Goal: Information Seeking & Learning: Learn about a topic

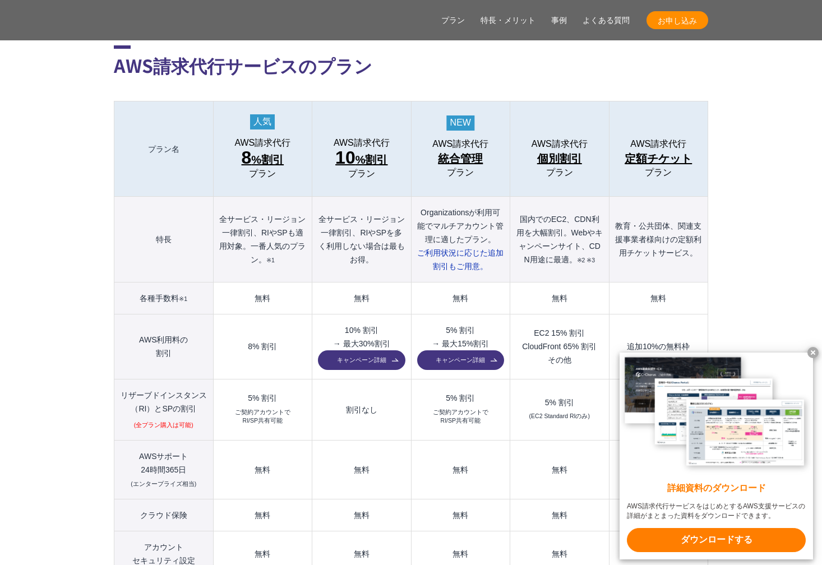
scroll to position [1177, 0]
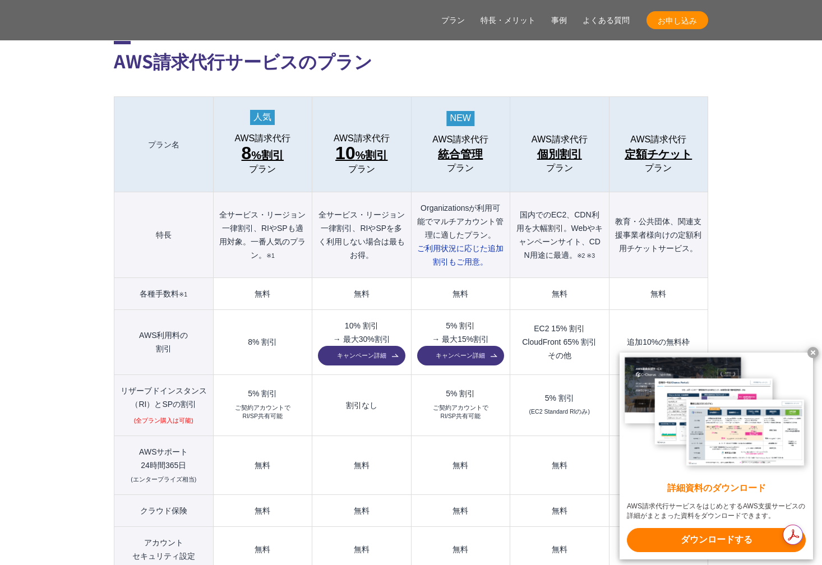
click at [813, 350] on x-t at bounding box center [812, 352] width 11 height 11
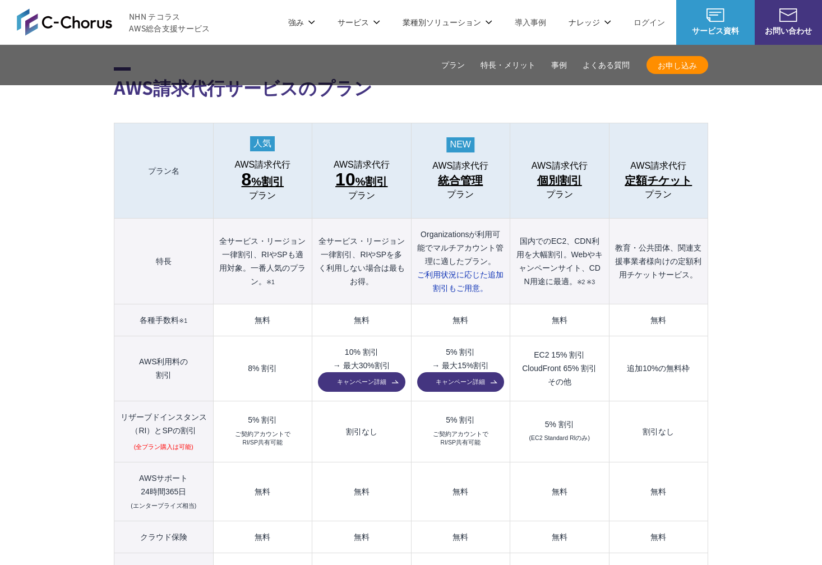
scroll to position [1149, 0]
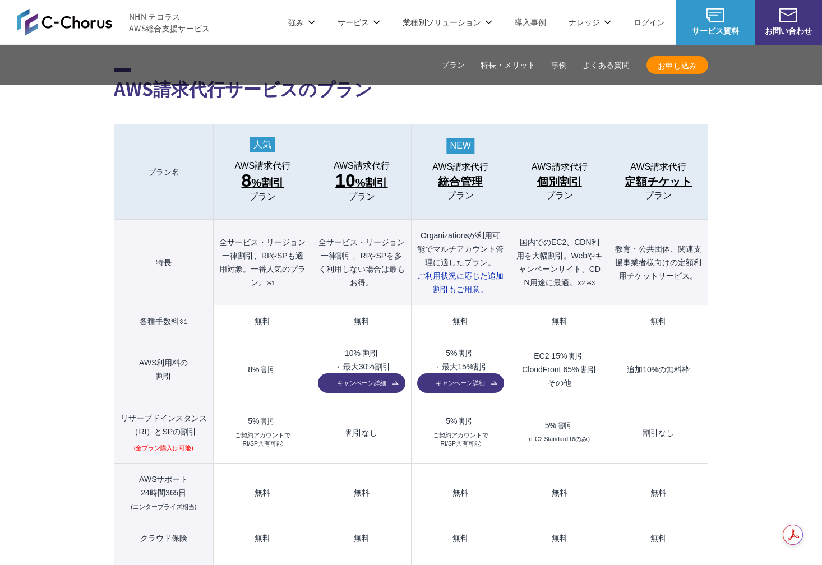
click at [355, 373] on link "キャンペーン詳細" at bounding box center [361, 383] width 87 height 20
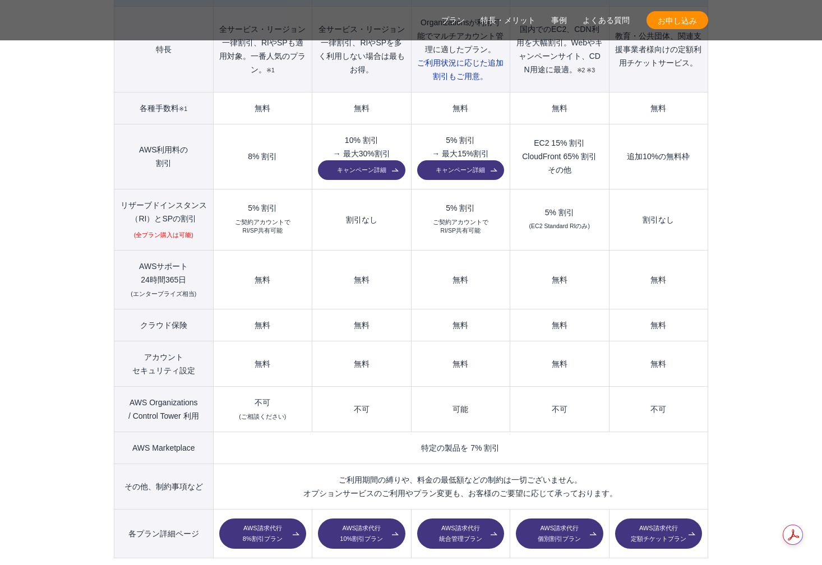
scroll to position [1375, 0]
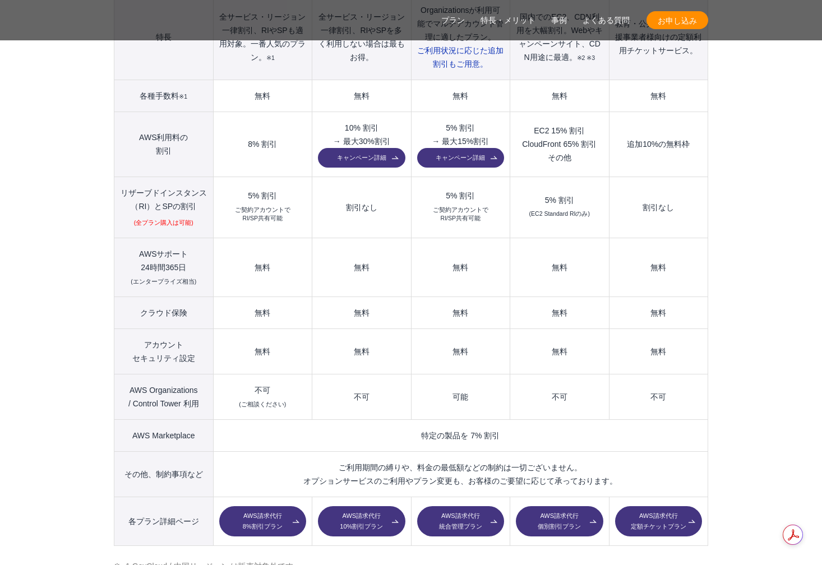
click at [456, 506] on link "AWS請求代行 統合管理プラン" at bounding box center [460, 521] width 87 height 30
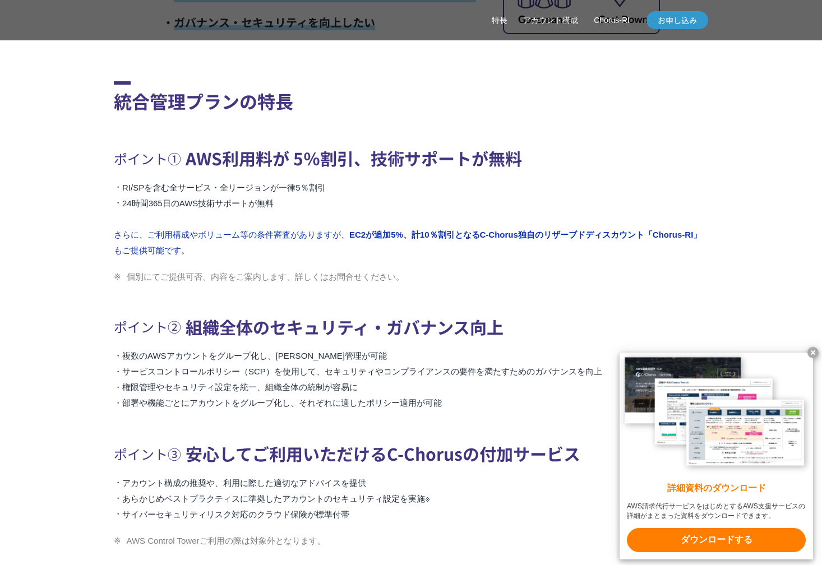
scroll to position [562, 0]
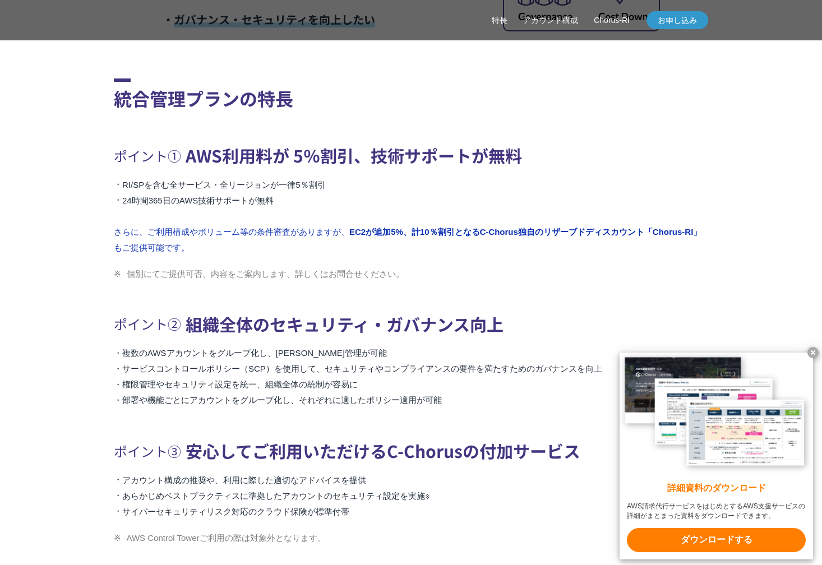
click at [813, 350] on x-t at bounding box center [812, 352] width 11 height 11
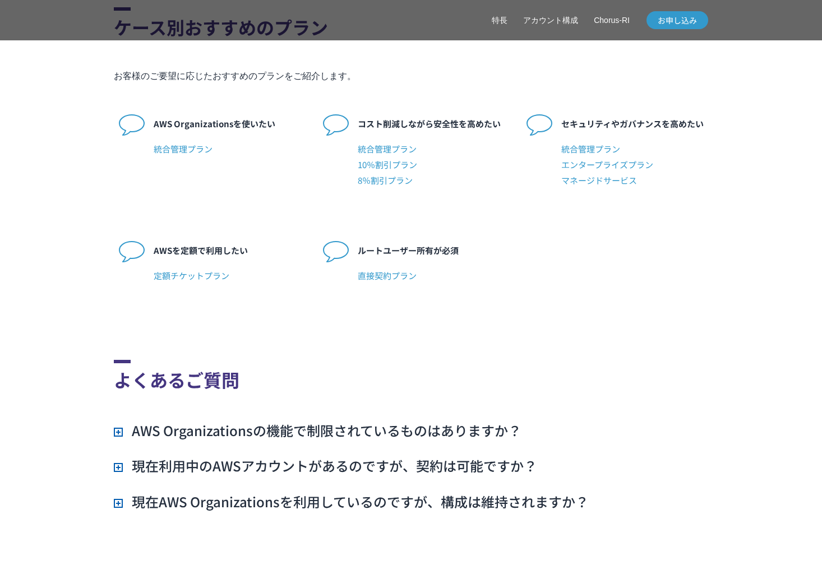
scroll to position [2822, 0]
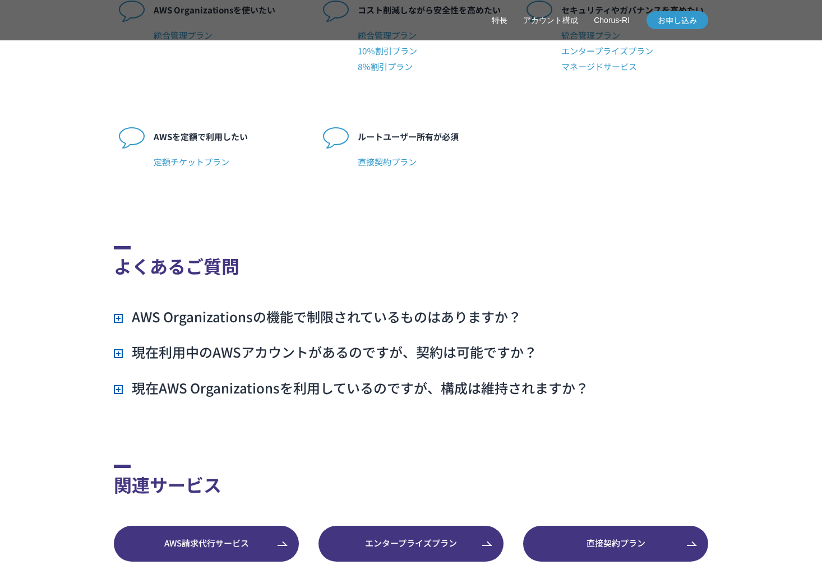
click at [117, 351] on h3 "現在利用中のAWSアカウントがあるのですが、契約は可能ですか？" at bounding box center [325, 352] width 423 height 19
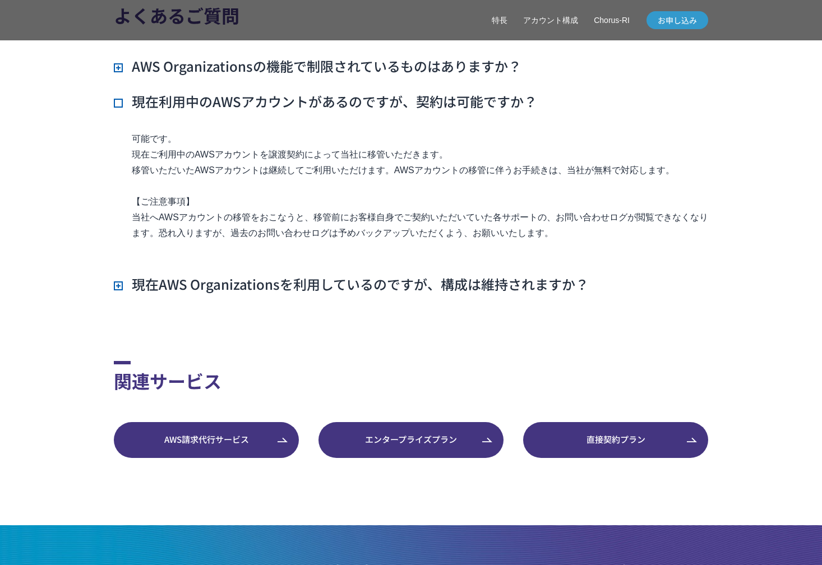
scroll to position [3075, 0]
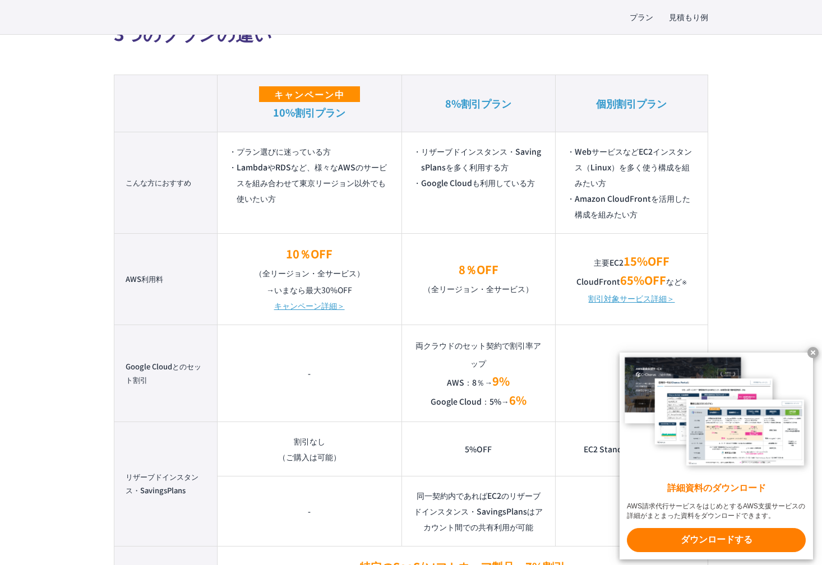
scroll to position [1307, 0]
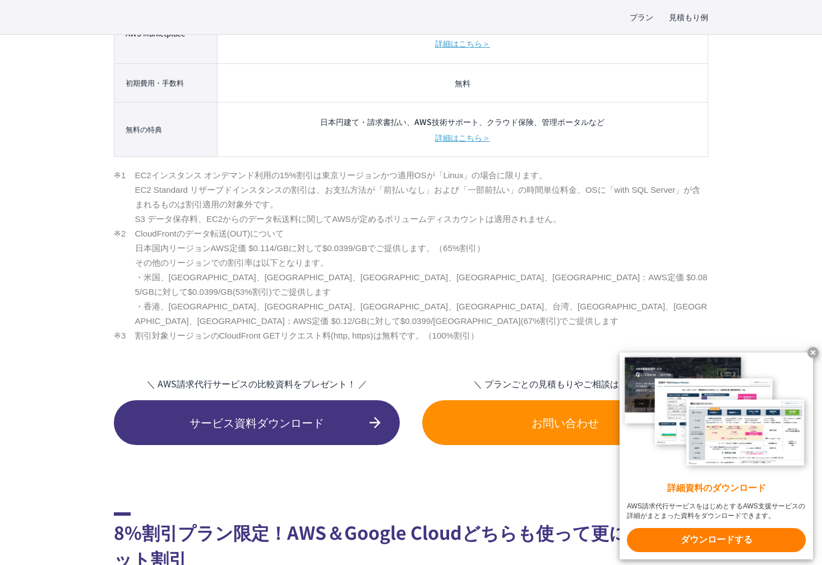
click at [809, 349] on x-t at bounding box center [812, 352] width 11 height 11
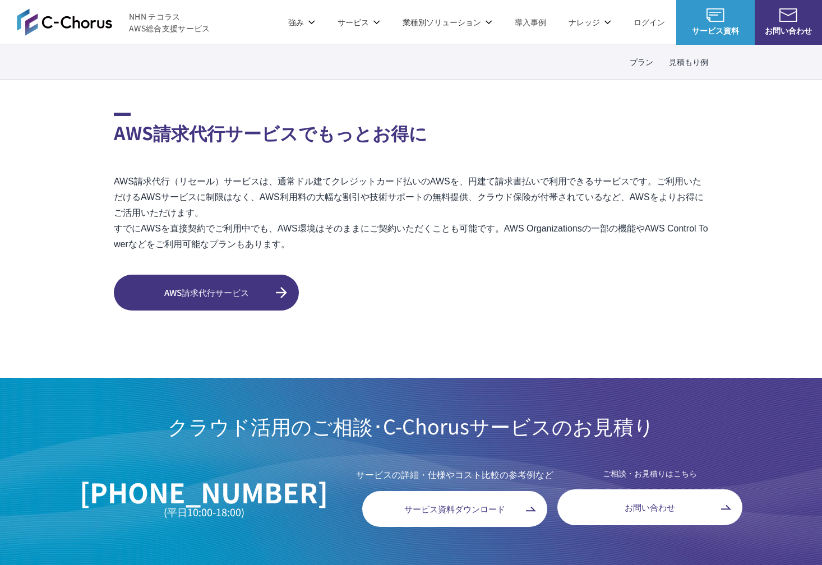
scroll to position [3016, 0]
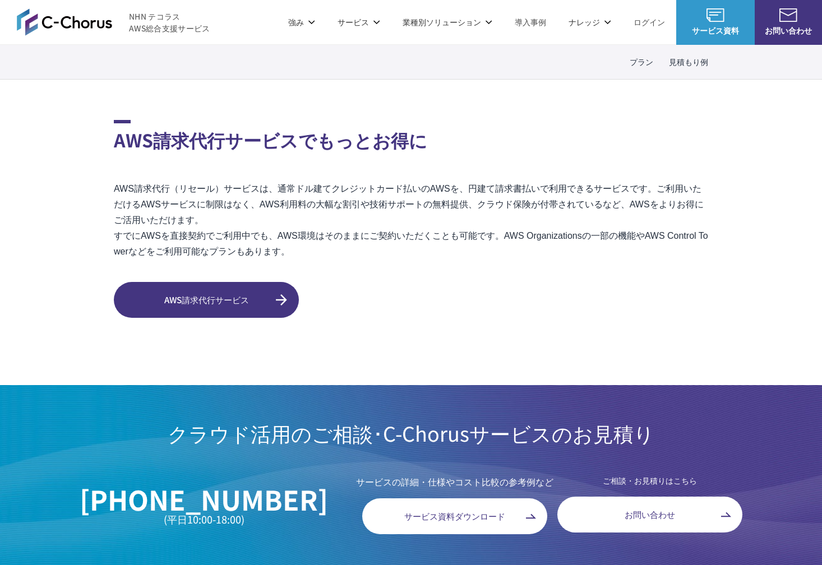
click at [436, 505] on link "サービス資料ダウンロード" at bounding box center [454, 516] width 185 height 36
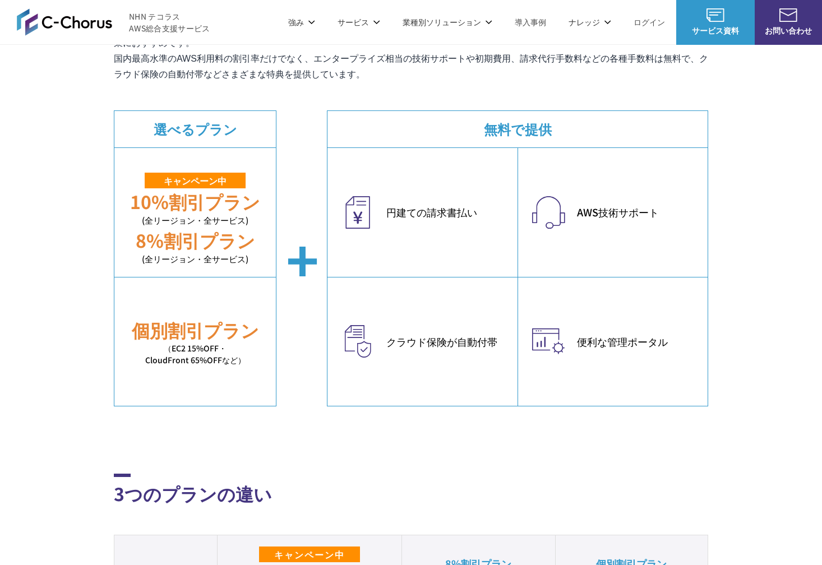
scroll to position [0, 0]
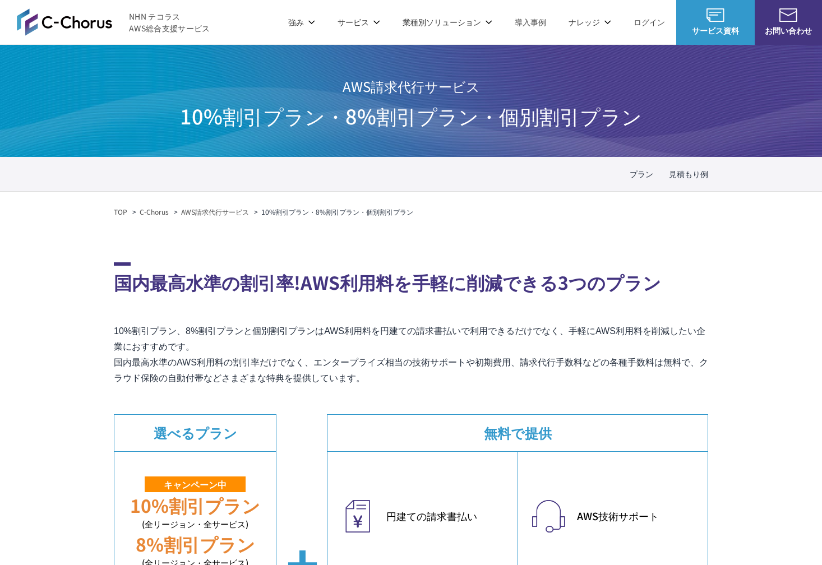
click at [155, 22] on span "NHN テコラス AWS総合支援サービス" at bounding box center [169, 23] width 81 height 24
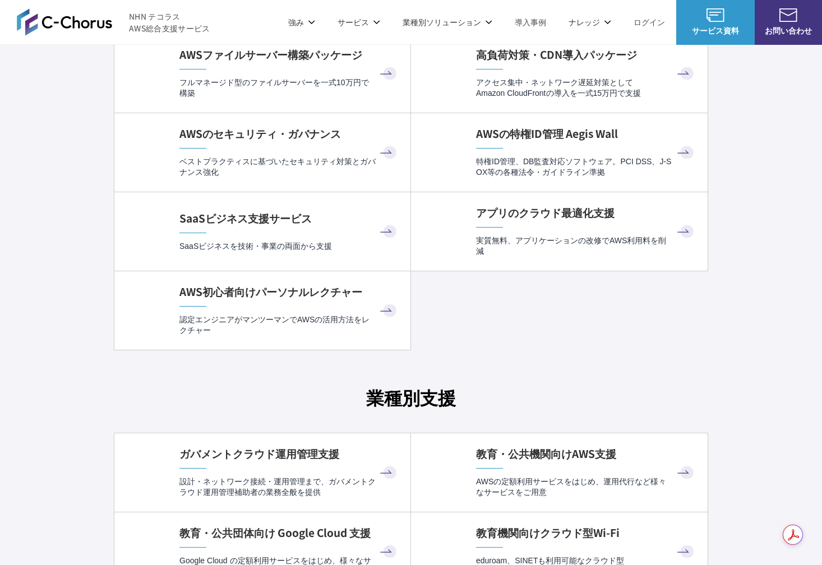
scroll to position [1859, 0]
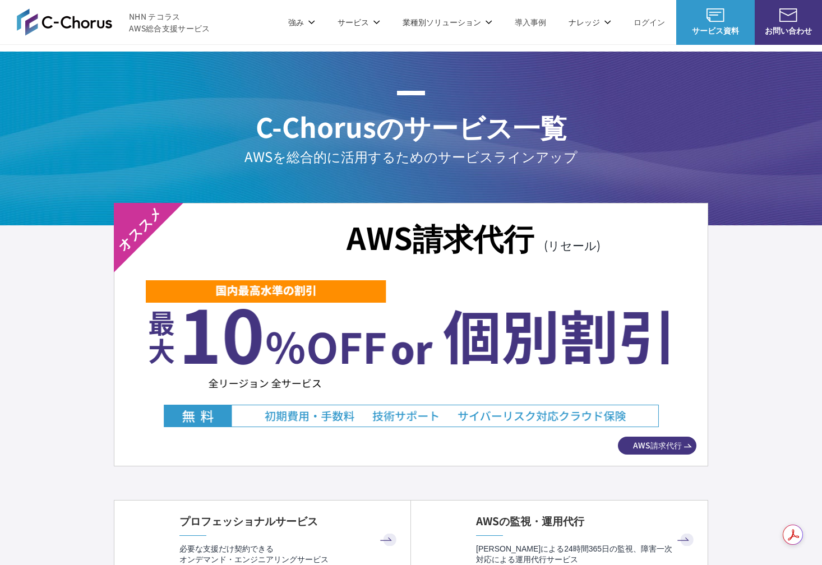
click at [633, 95] on link "Google Cloud 請求代行サービス" at bounding box center [626, 95] width 114 height 11
click at [214, 67] on span "Amazon Web Service（AWS）" at bounding box center [186, 70] width 127 height 13
click at [149, 97] on link "AWS請求代行サービス" at bounding box center [162, 95] width 79 height 11
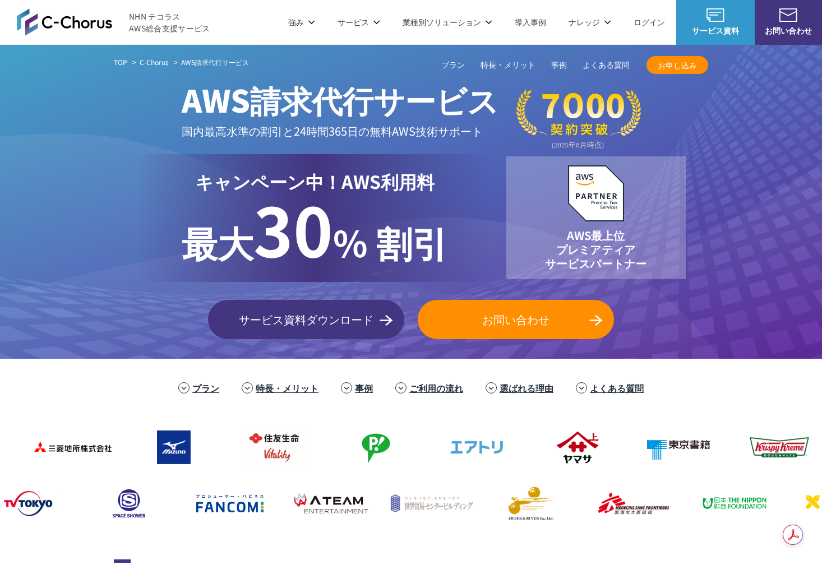
click at [440, 392] on link "ご利用の流れ" at bounding box center [436, 387] width 54 height 13
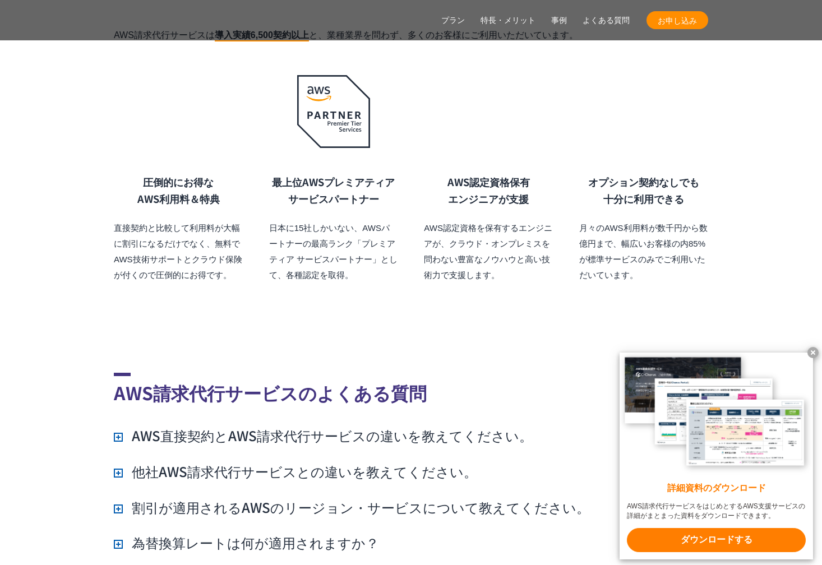
scroll to position [7116, 0]
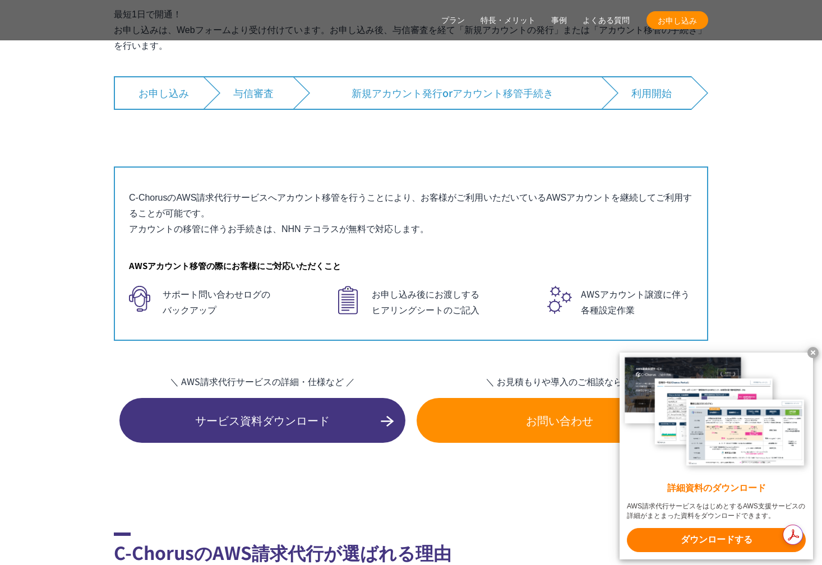
click at [810, 348] on x-t at bounding box center [812, 352] width 11 height 11
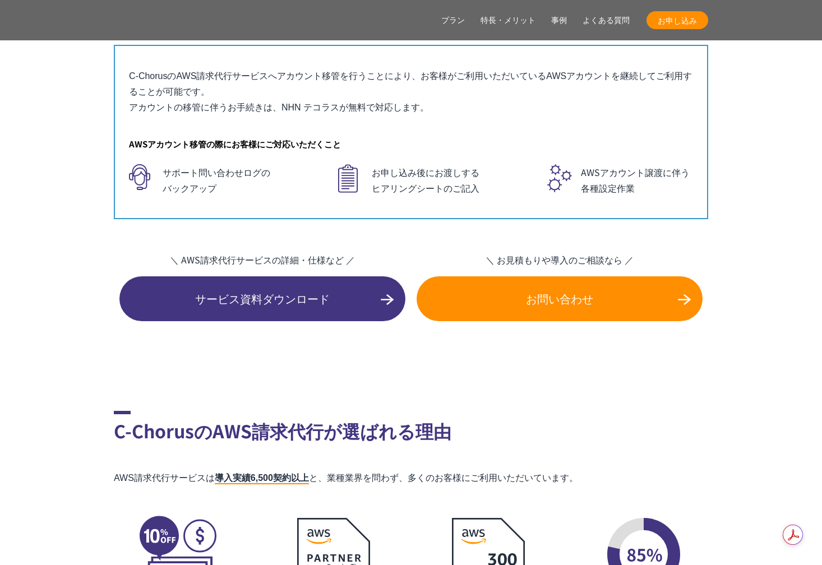
scroll to position [7347, 0]
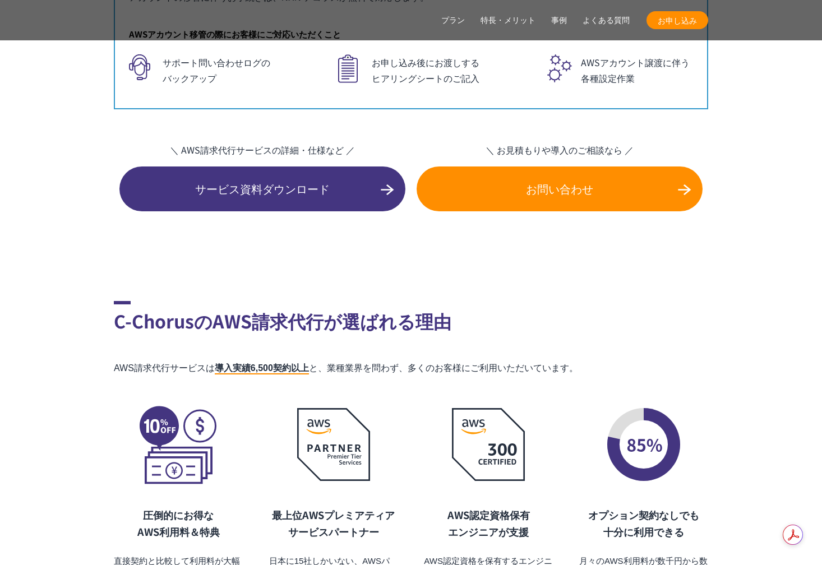
click at [564, 306] on h2 "C-ChorusのAWS請求代行が選ばれる理由" at bounding box center [411, 317] width 594 height 33
